Goal: Task Accomplishment & Management: Manage account settings

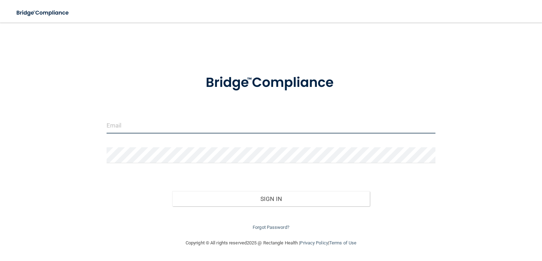
click at [264, 130] on input "email" at bounding box center [271, 126] width 329 height 16
type input "[EMAIL_ADDRESS][DOMAIN_NAME]"
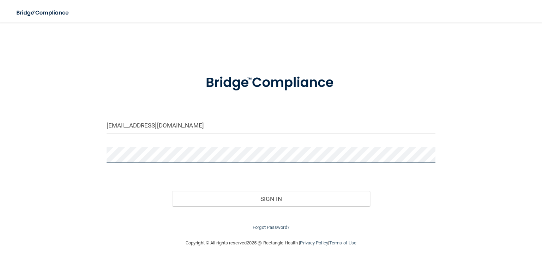
click at [172, 191] on button "Sign In" at bounding box center [270, 199] width 197 height 16
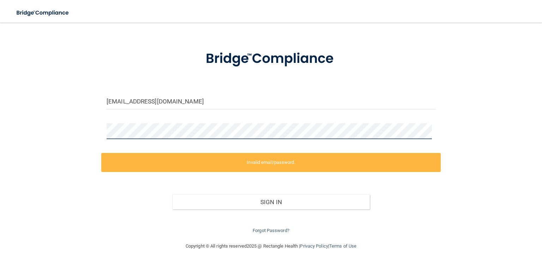
scroll to position [24, 0]
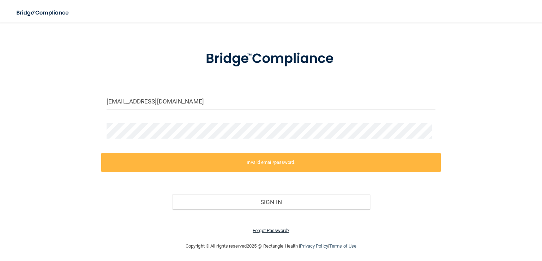
click at [256, 229] on link "Forgot Password?" at bounding box center [271, 230] width 37 height 5
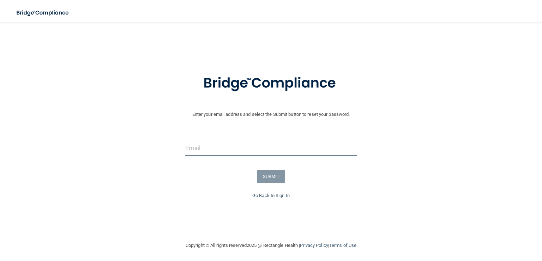
click at [236, 151] on input "email" at bounding box center [270, 148] width 171 height 16
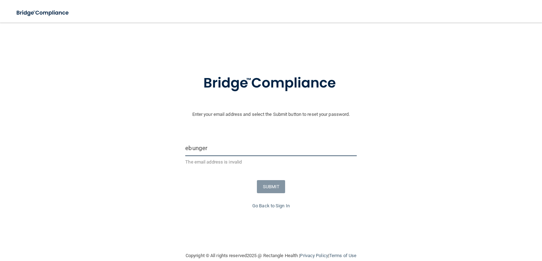
type input "[EMAIL_ADDRESS][DOMAIN_NAME]"
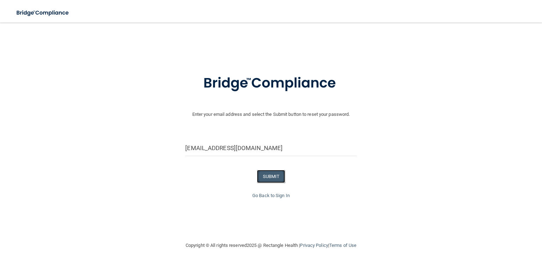
click at [267, 180] on button "SUBMIT" at bounding box center [271, 176] width 29 height 13
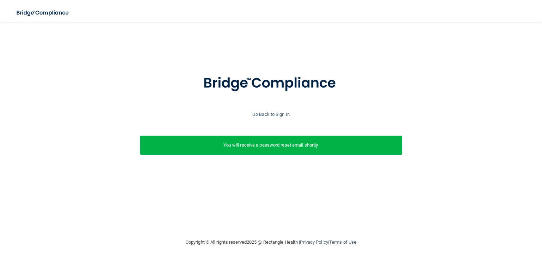
click at [267, 180] on div "Enter your email address and select the Submit button to reset your password. […" at bounding box center [271, 130] width 514 height 201
click at [259, 115] on link "Go Back to Sign In" at bounding box center [270, 114] width 37 height 5
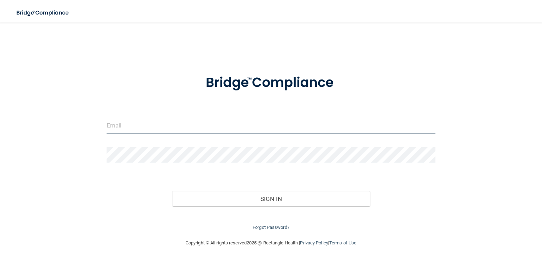
click at [226, 126] on input "email" at bounding box center [271, 126] width 329 height 16
type input "[EMAIL_ADDRESS][DOMAIN_NAME]"
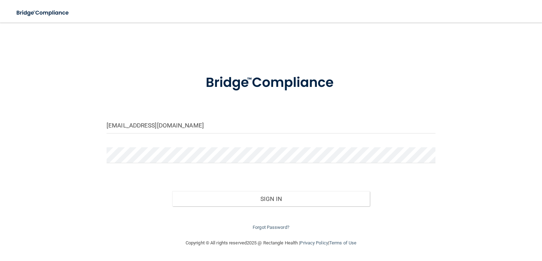
click at [20, 54] on div "[EMAIL_ADDRESS][DOMAIN_NAME] Invalid email/password. You don't have permission …" at bounding box center [271, 131] width 514 height 202
